Goal: Task Accomplishment & Management: Manage account settings

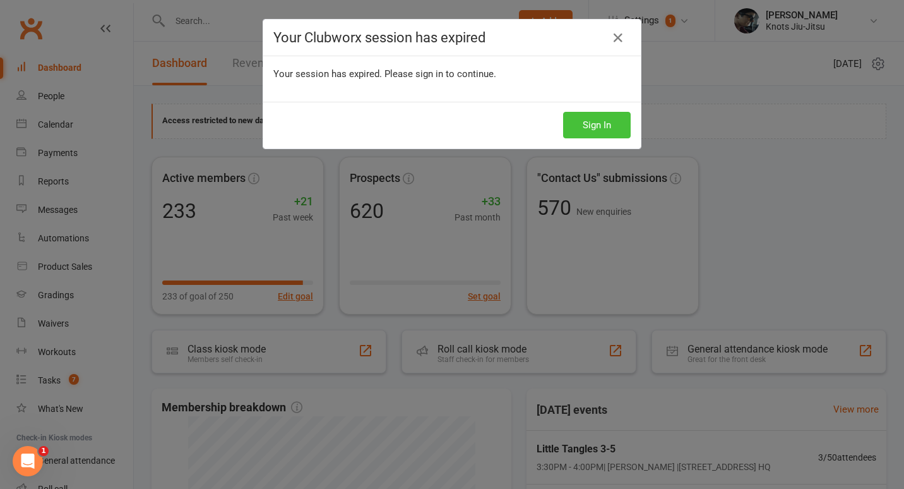
click at [576, 116] on button "Sign In" at bounding box center [597, 125] width 68 height 27
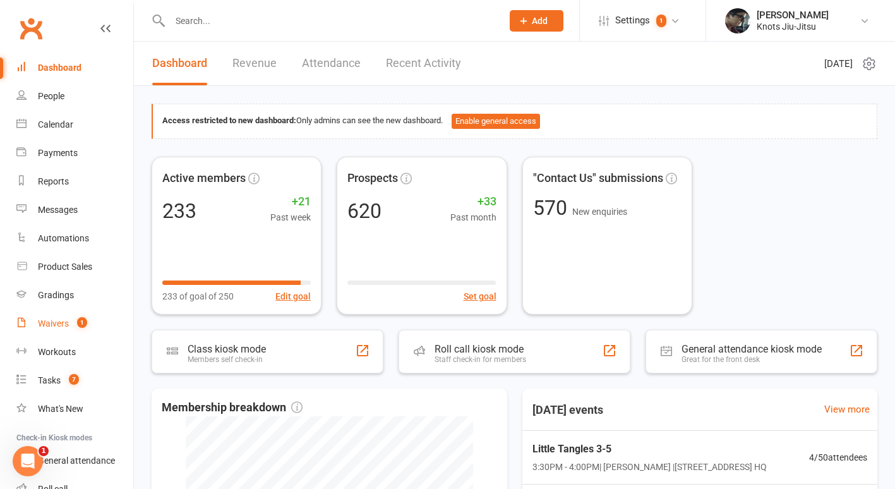
click at [65, 321] on div "Waivers" at bounding box center [53, 323] width 31 height 10
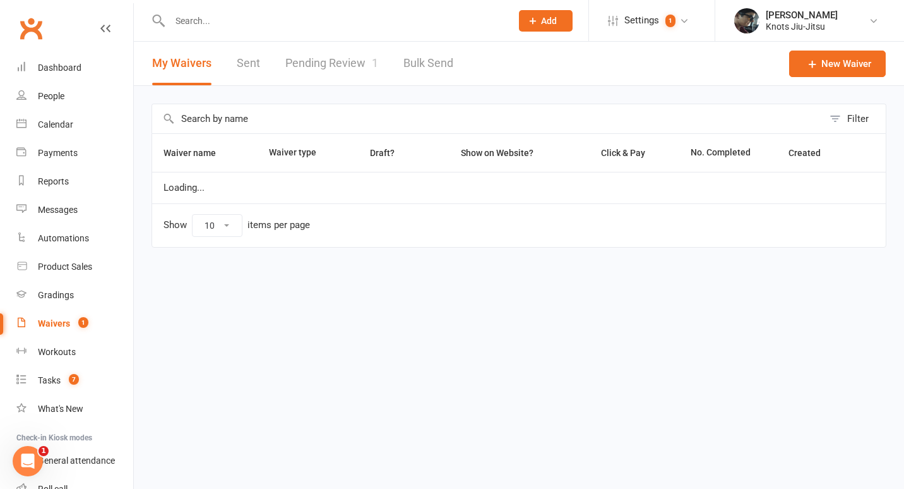
select select "100"
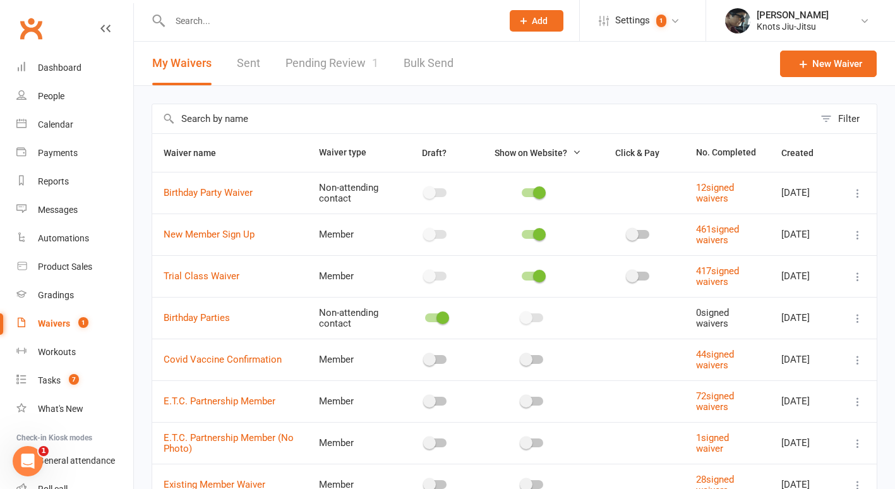
click at [332, 59] on link "Pending Review 1" at bounding box center [331, 64] width 93 height 44
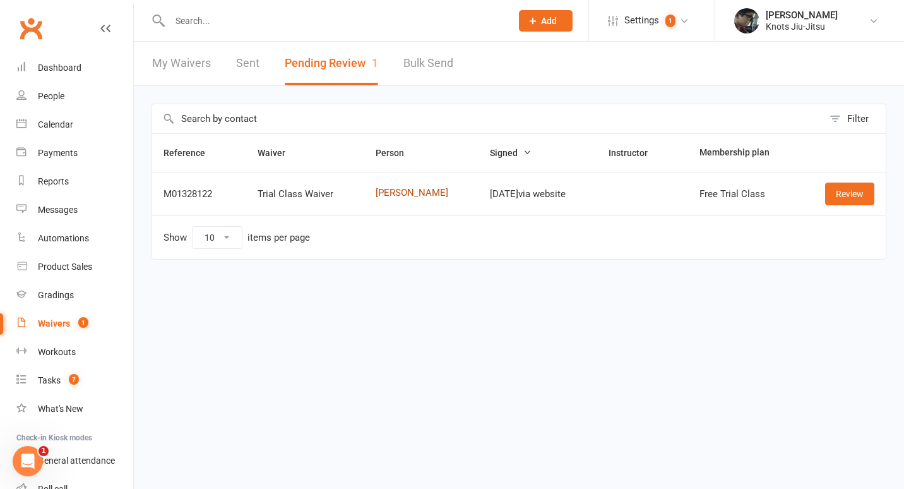
click at [380, 190] on link "Mackenzie Robarts" at bounding box center [422, 193] width 92 height 11
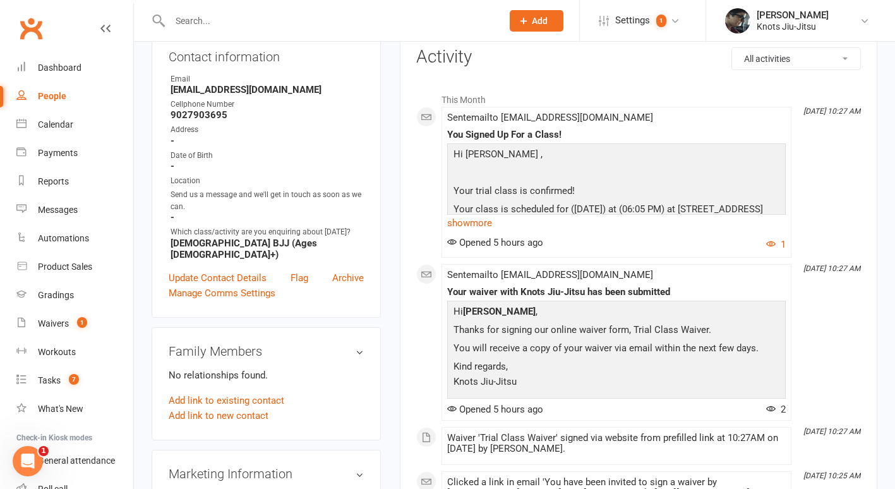
scroll to position [140, 0]
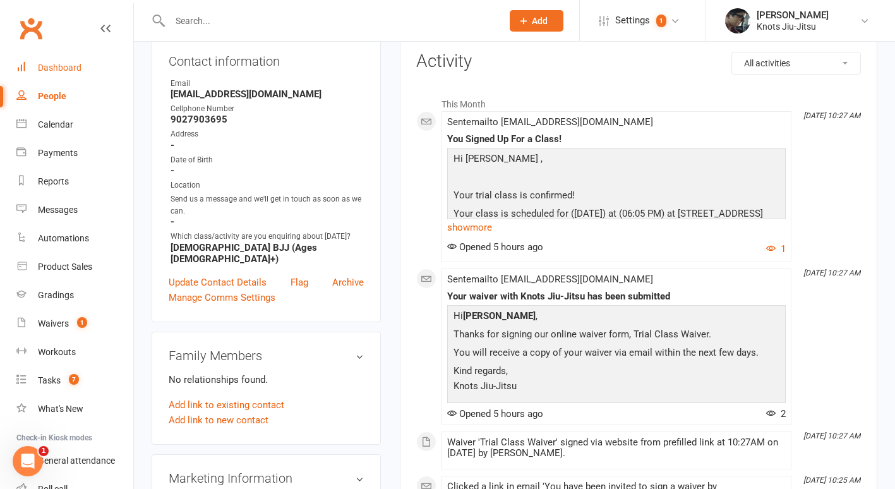
click at [48, 63] on div "Dashboard" at bounding box center [60, 68] width 44 height 10
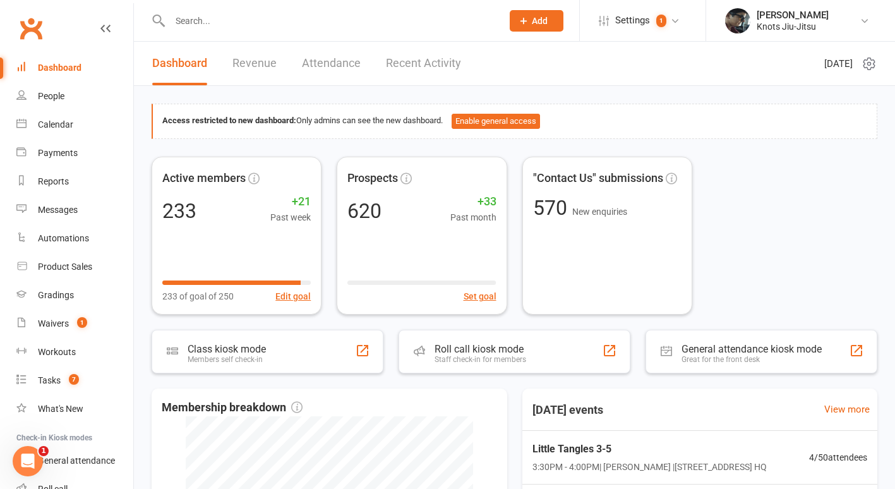
click at [425, 71] on link "Recent Activity" at bounding box center [423, 64] width 75 height 44
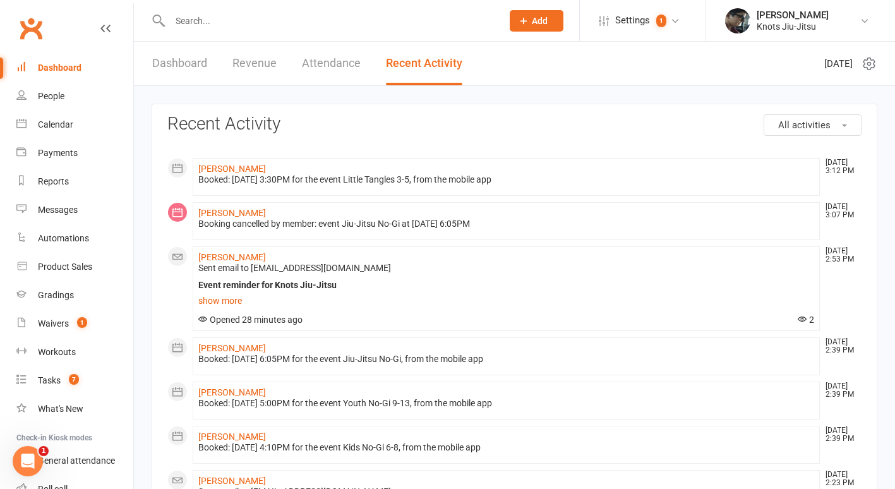
click at [179, 64] on link "Dashboard" at bounding box center [179, 64] width 55 height 44
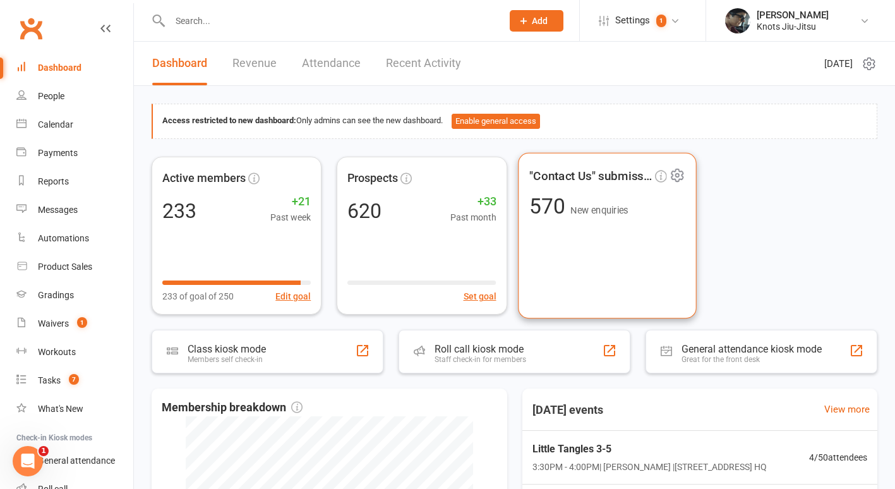
click at [646, 230] on div ""Contact Us" submissions 570 New enquiries" at bounding box center [607, 235] width 179 height 166
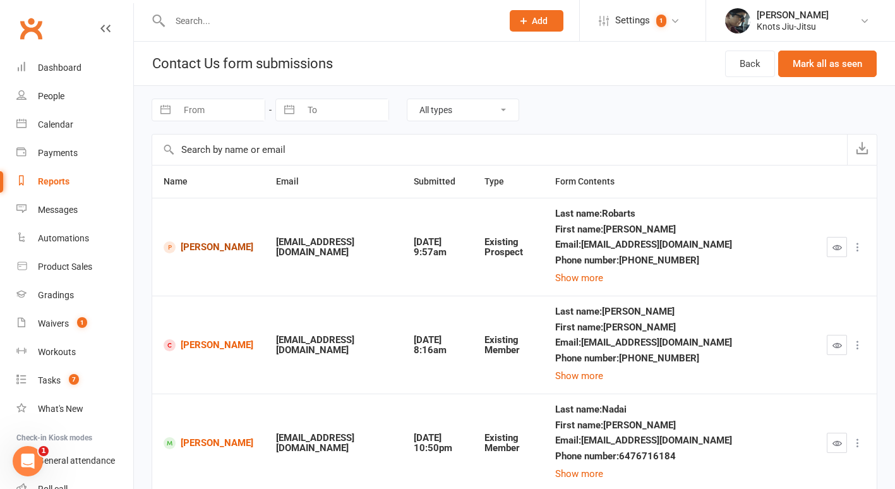
click at [204, 251] on link "Mackenzie Robarts" at bounding box center [209, 247] width 90 height 12
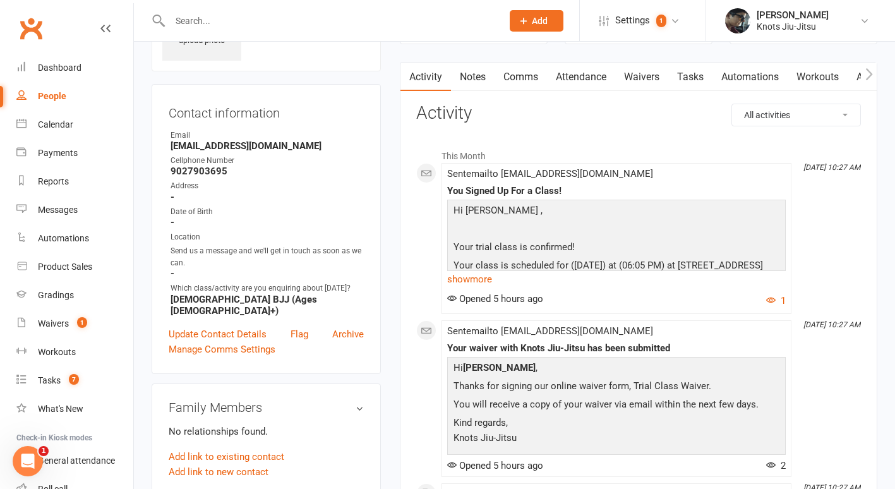
scroll to position [78, 0]
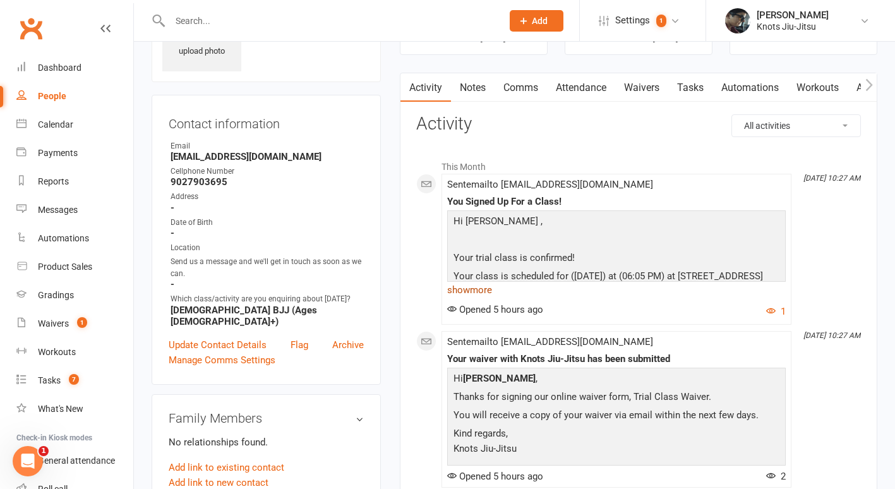
click at [473, 290] on link "show more" at bounding box center [616, 290] width 338 height 18
